Goal: Task Accomplishment & Management: Manage account settings

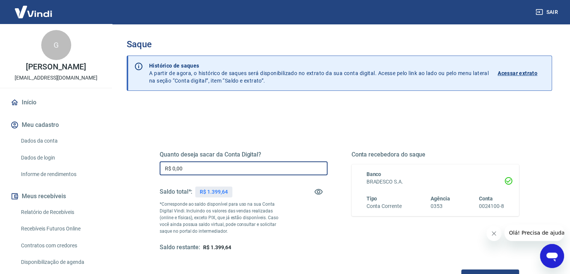
click at [242, 163] on input "R$ 0,00" at bounding box center [244, 168] width 168 height 14
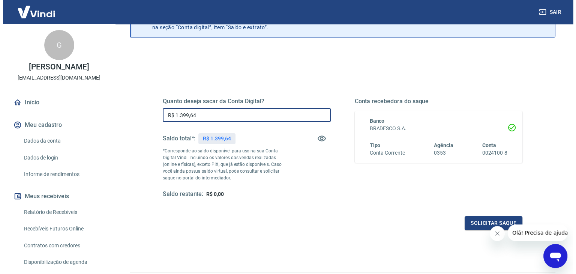
scroll to position [75, 0]
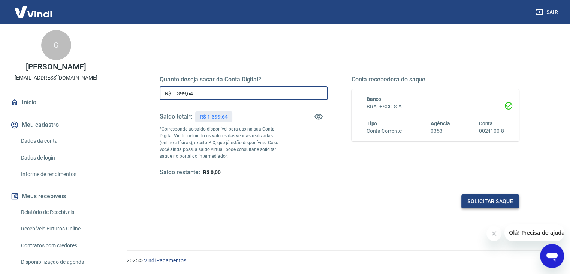
type input "R$ 1.399,64"
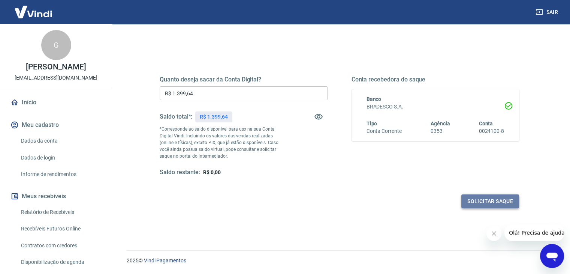
click at [502, 195] on button "Solicitar saque" at bounding box center [491, 201] width 58 height 14
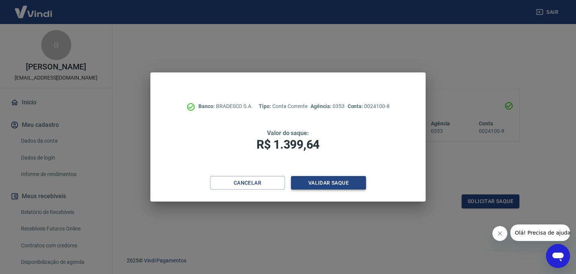
click at [340, 180] on button "Validar saque" at bounding box center [328, 183] width 75 height 14
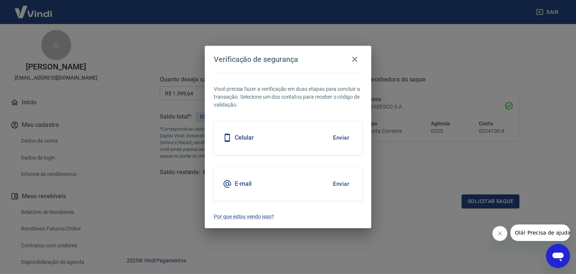
click at [341, 141] on button "Enviar" at bounding box center [341, 138] width 24 height 16
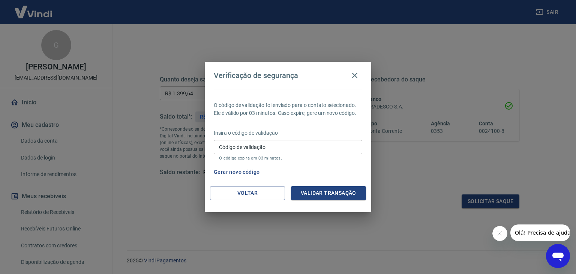
click at [341, 141] on input "Código de validação" at bounding box center [288, 147] width 149 height 14
type input "424005"
click at [324, 192] on button "Validar transação" at bounding box center [328, 193] width 75 height 14
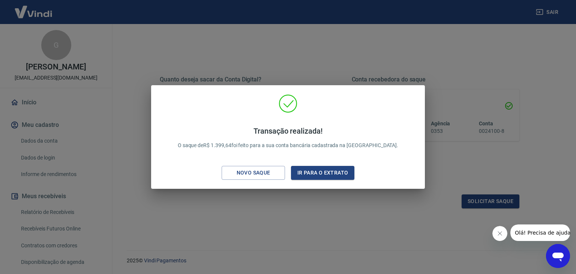
click at [392, 47] on div "Transação realizada! O saque de R$ 1.399,64 foi feito para a sua conta bancária…" at bounding box center [288, 137] width 576 height 274
